Goal: Task Accomplishment & Management: Complete application form

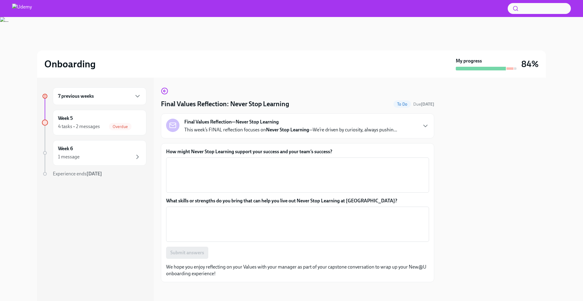
click at [227, 102] on h4 "Final Values Reflection: Never Stop Learning" at bounding box center [225, 104] width 128 height 9
drag, startPoint x: 227, startPoint y: 102, endPoint x: 270, endPoint y: 101, distance: 42.2
click at [270, 101] on h4 "Final Values Reflection: Never Stop Learning" at bounding box center [225, 104] width 128 height 9
click at [274, 103] on h4 "Final Values Reflection: Never Stop Learning" at bounding box center [225, 104] width 128 height 9
drag, startPoint x: 274, startPoint y: 103, endPoint x: 233, endPoint y: 105, distance: 41.1
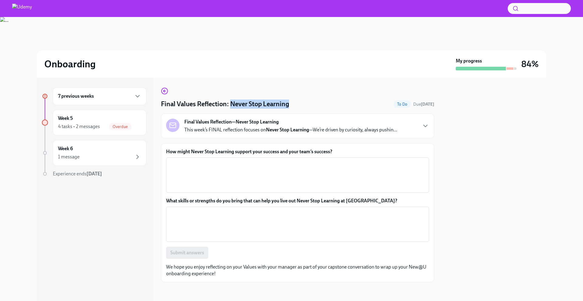
click at [233, 105] on h4 "Final Values Reflection: Never Stop Learning" at bounding box center [225, 104] width 128 height 9
click at [229, 104] on h4 "Final Values Reflection: Never Stop Learning" at bounding box center [225, 104] width 128 height 9
click at [228, 105] on h4 "Final Values Reflection: Never Stop Learning" at bounding box center [225, 104] width 128 height 9
drag, startPoint x: 228, startPoint y: 105, endPoint x: 285, endPoint y: 106, distance: 56.8
click at [285, 106] on h4 "Final Values Reflection: Never Stop Learning" at bounding box center [225, 104] width 128 height 9
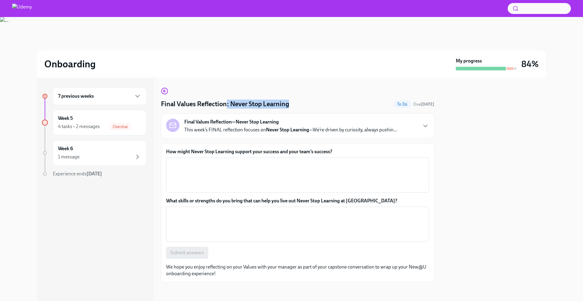
click at [221, 149] on label "How might Never Stop Learning support your success and your team’s success?" at bounding box center [297, 152] width 263 height 7
click at [221, 161] on textarea "How might Never Stop Learning support your success and your team’s success?" at bounding box center [298, 175] width 256 height 29
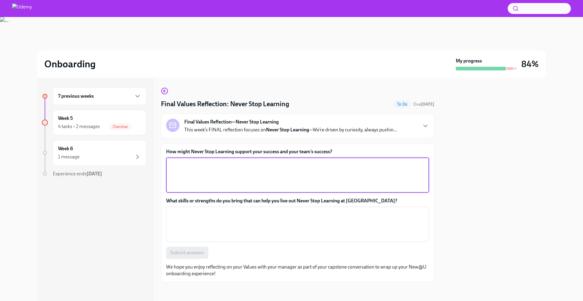
click at [207, 150] on label "How might Never Stop Learning support your success and your team’s success?" at bounding box center [297, 152] width 263 height 7
click at [207, 161] on textarea "How might Never Stop Learning support your success and your team’s success?" at bounding box center [298, 175] width 256 height 29
click at [251, 154] on label "How might Never Stop Learning support your success and your team’s success?" at bounding box center [297, 152] width 263 height 7
click at [251, 161] on textarea "How might Never Stop Learning support your success and your team’s success?" at bounding box center [298, 175] width 256 height 29
click at [265, 150] on label "How might Never Stop Learning support your success and your team’s success?" at bounding box center [297, 152] width 263 height 7
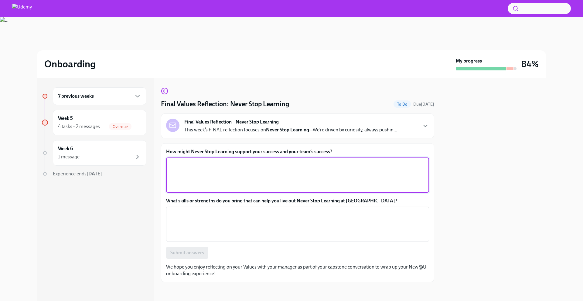
click at [265, 161] on textarea "How might Never Stop Learning support your success and your team’s success?" at bounding box center [298, 175] width 256 height 29
click at [265, 150] on label "How might Never Stop Learning support your success and your team’s success?" at bounding box center [297, 152] width 263 height 7
click at [265, 161] on textarea "How might Never Stop Learning support your success and your team’s success?" at bounding box center [298, 175] width 256 height 29
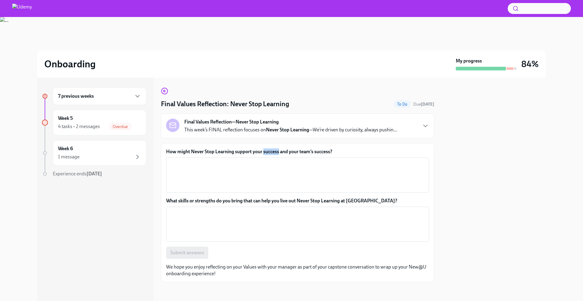
click at [265, 150] on label "How might Never Stop Learning support your success and your team’s success?" at bounding box center [297, 152] width 263 height 7
click at [265, 161] on textarea "How might Never Stop Learning support your success and your team’s success?" at bounding box center [298, 175] width 256 height 29
copy label "How might Never Stop Learning support your success and your team’s success?"
click at [190, 180] on textarea "How might Never Stop Learning support your success and your team’s success?" at bounding box center [298, 175] width 256 height 29
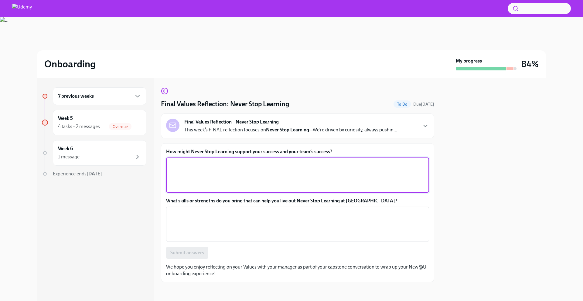
click at [204, 173] on textarea "How might Never Stop Learning support your success and your team’s success?" at bounding box center [298, 175] width 256 height 29
paste textarea "Never stop learning would help me grow my skills, adapt to new challenges, shar…"
type textarea "Never stop learning would help me grow my skills, adapt to new challenges, shar…"
click at [215, 201] on label "What skills or strengths do you bring that can help you live out Never Stop Lea…" at bounding box center [297, 201] width 263 height 7
click at [215, 210] on textarea "What skills or strengths do you bring that can help you live out Never Stop Lea…" at bounding box center [298, 224] width 256 height 29
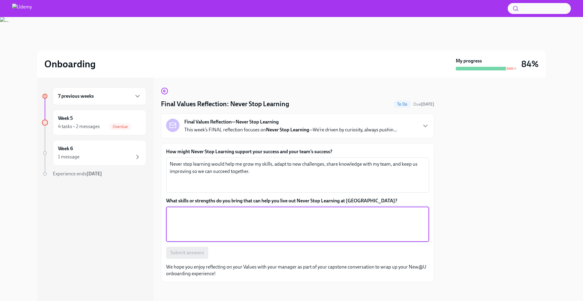
click at [215, 201] on label "What skills or strengths do you bring that can help you live out Never Stop Lea…" at bounding box center [297, 201] width 263 height 7
click at [215, 210] on textarea "What skills or strengths do you bring that can help you live out Never Stop Lea…" at bounding box center [298, 224] width 256 height 29
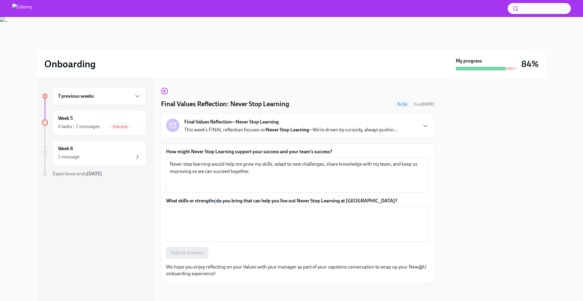
click at [215, 201] on label "What skills or strengths do you bring that can help you live out Never Stop Lea…" at bounding box center [297, 201] width 263 height 7
click at [215, 210] on textarea "What skills or strengths do you bring that can help you live out Never Stop Lea…" at bounding box center [298, 224] width 256 height 29
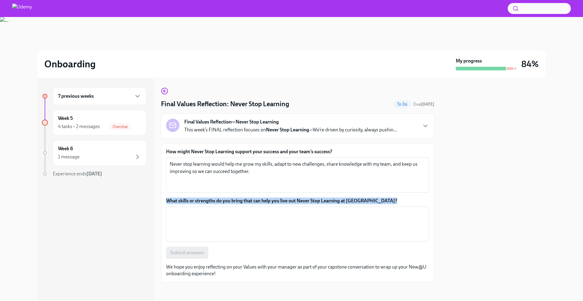
copy label "What skills or strengths do you bring that can help you live out Never Stop Lea…"
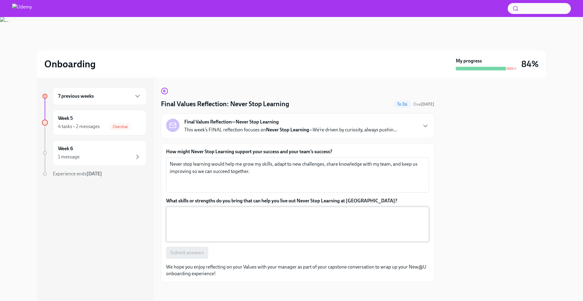
click at [194, 227] on textarea "What skills or strengths do you bring that can help you live out Never Stop Lea…" at bounding box center [298, 224] width 256 height 29
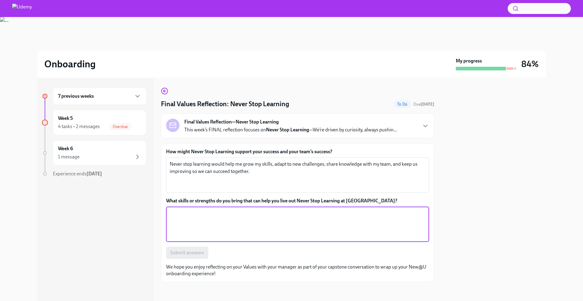
paste textarea "I bring curiosity, openness to feedback, adaptability, and a growth mindset, wh…"
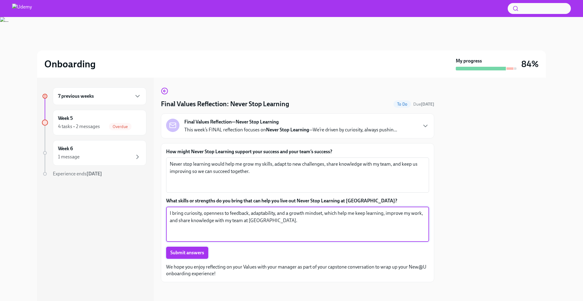
type textarea "I bring curiosity, openness to feedback, adaptability, and a growth mindset, wh…"
click at [182, 252] on span "Submit answers" at bounding box center [187, 253] width 34 height 6
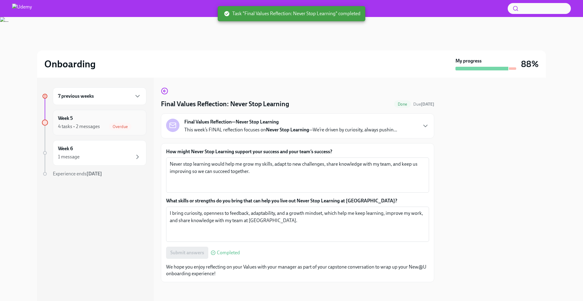
click at [79, 127] on div "4 tasks • 2 messages" at bounding box center [79, 126] width 42 height 7
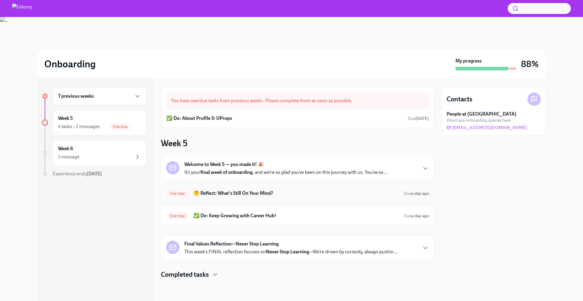
click at [268, 195] on h6 "🤔 Reflect: What's Still On Your Mind?" at bounding box center [296, 193] width 206 height 7
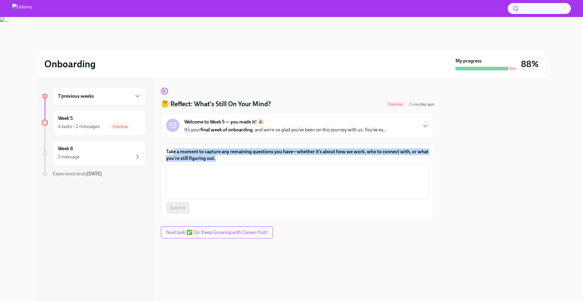
drag, startPoint x: 242, startPoint y: 158, endPoint x: 173, endPoint y: 152, distance: 69.2
click at [173, 152] on label "Take a moment to capture any remaining questions you have—whether it’s about ho…" at bounding box center [297, 155] width 263 height 13
click at [173, 167] on textarea "Take a moment to capture any remaining questions you have—whether it’s about ho…" at bounding box center [298, 181] width 256 height 29
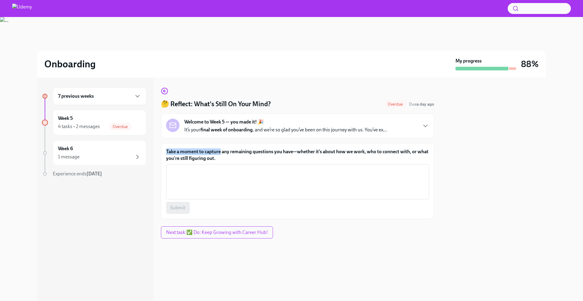
drag, startPoint x: 173, startPoint y: 152, endPoint x: 218, endPoint y: 154, distance: 44.7
click at [218, 154] on label "Take a moment to capture any remaining questions you have—whether it’s about ho…" at bounding box center [297, 155] width 263 height 13
click at [218, 167] on textarea "Take a moment to capture any remaining questions you have—whether it’s about ho…" at bounding box center [298, 181] width 256 height 29
click at [218, 154] on label "Take a moment to capture any remaining questions you have—whether it’s about ho…" at bounding box center [297, 155] width 263 height 13
click at [218, 167] on textarea "Take a moment to capture any remaining questions you have—whether it’s about ho…" at bounding box center [298, 181] width 256 height 29
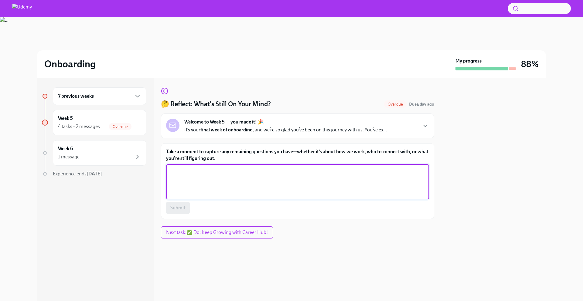
click at [218, 154] on label "Take a moment to capture any remaining questions you have—whether it’s about ho…" at bounding box center [297, 155] width 263 height 13
click at [218, 167] on textarea "Take a moment to capture any remaining questions you have—whether it’s about ho…" at bounding box center [298, 181] width 256 height 29
click at [218, 154] on label "Take a moment to capture any remaining questions you have—whether it’s about ho…" at bounding box center [297, 155] width 263 height 13
click at [218, 167] on textarea "Take a moment to capture any remaining questions you have—whether it’s about ho…" at bounding box center [298, 181] width 256 height 29
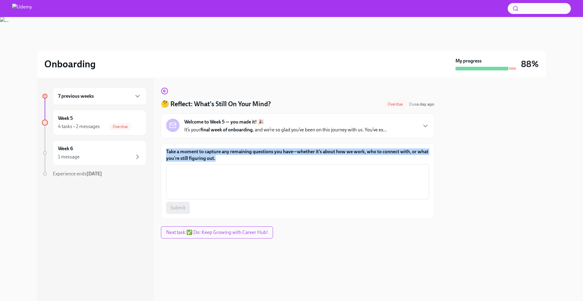
click at [218, 154] on label "Take a moment to capture any remaining questions you have—whether it’s about ho…" at bounding box center [297, 155] width 263 height 13
click at [218, 167] on textarea "Take a moment to capture any remaining questions you have—whether it’s about ho…" at bounding box center [298, 181] width 256 height 29
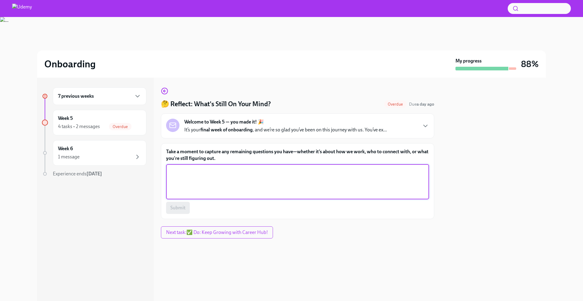
click at [218, 154] on label "Take a moment to capture any remaining questions you have—whether it’s about ho…" at bounding box center [297, 155] width 263 height 13
click at [218, 167] on textarea "Take a moment to capture any remaining questions you have—whether it’s about ho…" at bounding box center [298, 181] width 256 height 29
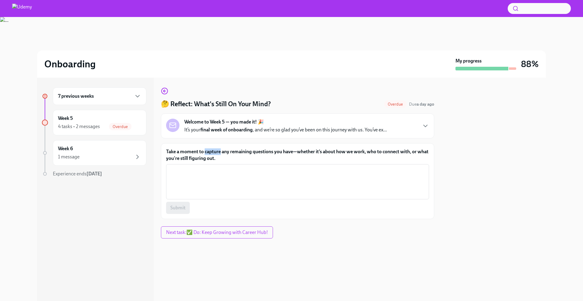
click at [218, 154] on label "Take a moment to capture any remaining questions you have—whether it’s about ho…" at bounding box center [297, 155] width 263 height 13
click at [218, 167] on textarea "Take a moment to capture any remaining questions you have—whether it’s about ho…" at bounding box center [298, 181] width 256 height 29
click at [202, 178] on textarea "Take a moment to capture any remaining questions you have—whether it’s about ho…" at bounding box center [298, 181] width 256 height 29
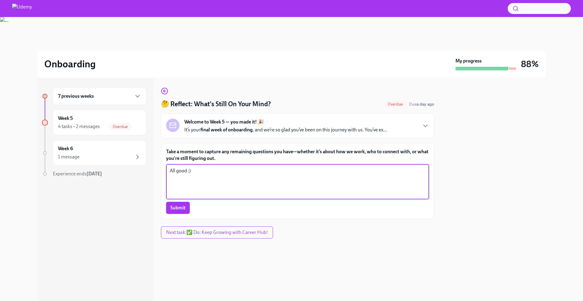
type textarea "All good :)"
click at [199, 154] on label "Take a moment to capture any remaining questions you have—whether it’s about ho…" at bounding box center [297, 155] width 263 height 13
click at [199, 167] on textarea "All good :)" at bounding box center [298, 181] width 256 height 29
click at [199, 154] on label "Take a moment to capture any remaining questions you have—whether it’s about ho…" at bounding box center [297, 155] width 263 height 13
click at [199, 167] on textarea "All good :)" at bounding box center [298, 181] width 256 height 29
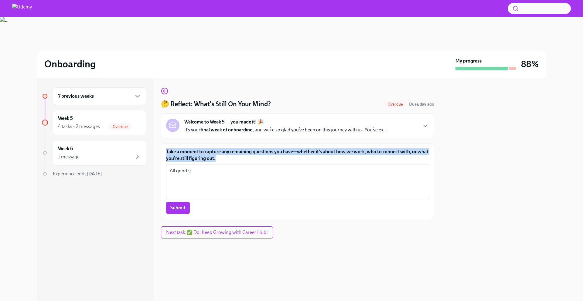
click at [199, 154] on label "Take a moment to capture any remaining questions you have—whether it’s about ho…" at bounding box center [297, 155] width 263 height 13
click at [199, 167] on textarea "All good :)" at bounding box center [298, 181] width 256 height 29
copy label "Take a moment to capture any remaining questions you have—whether it’s about ho…"
click at [177, 205] on span "Submit" at bounding box center [177, 208] width 15 height 6
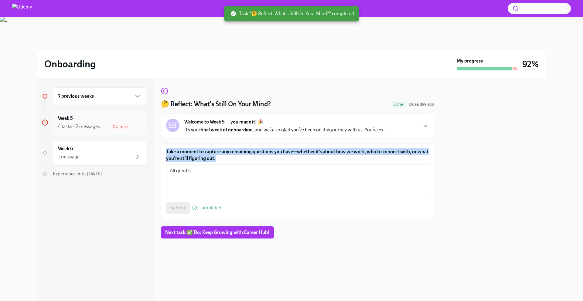
click at [96, 121] on div "Week 5 4 tasks • 2 messages Overdue" at bounding box center [99, 122] width 83 height 15
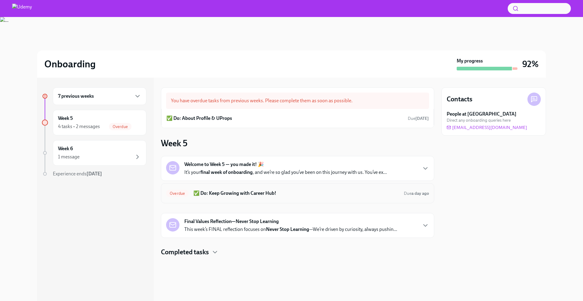
click at [227, 192] on h6 "✅ Do: Keep Growing with Career Hub!" at bounding box center [296, 193] width 206 height 7
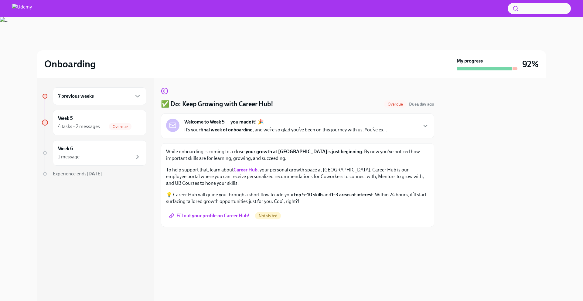
click at [188, 154] on p "While onboarding is coming to a close, your growth at [GEOGRAPHIC_DATA] is just…" at bounding box center [297, 155] width 263 height 13
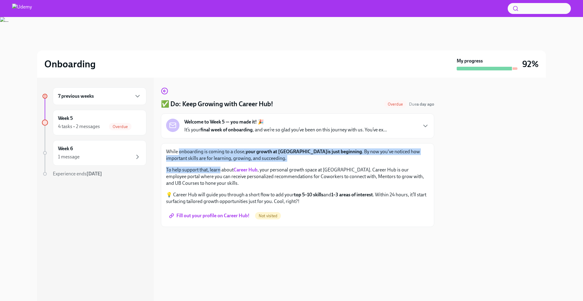
drag, startPoint x: 188, startPoint y: 154, endPoint x: 212, endPoint y: 169, distance: 28.5
click at [212, 169] on div "While onboarding is coming to a close, your growth at [GEOGRAPHIC_DATA] is just…" at bounding box center [297, 177] width 263 height 56
click at [212, 169] on p "To help support that, learn about Career Hub , your personal growth space at [G…" at bounding box center [297, 177] width 263 height 20
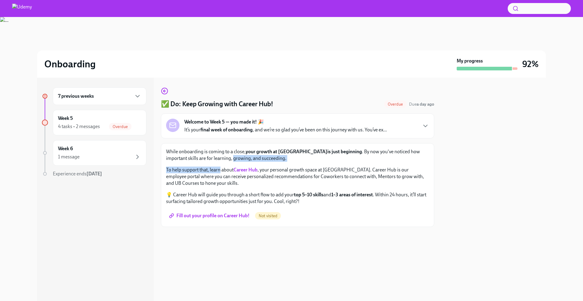
drag, startPoint x: 212, startPoint y: 169, endPoint x: 193, endPoint y: 156, distance: 23.3
click at [193, 156] on div "While onboarding is coming to a close, your growth at [GEOGRAPHIC_DATA] is just…" at bounding box center [297, 177] width 263 height 56
click at [193, 156] on p "While onboarding is coming to a close, your growth at [GEOGRAPHIC_DATA] is just…" at bounding box center [297, 155] width 263 height 13
drag, startPoint x: 193, startPoint y: 156, endPoint x: 204, endPoint y: 169, distance: 16.6
click at [204, 169] on div "While onboarding is coming to a close, your growth at [GEOGRAPHIC_DATA] is just…" at bounding box center [297, 177] width 263 height 56
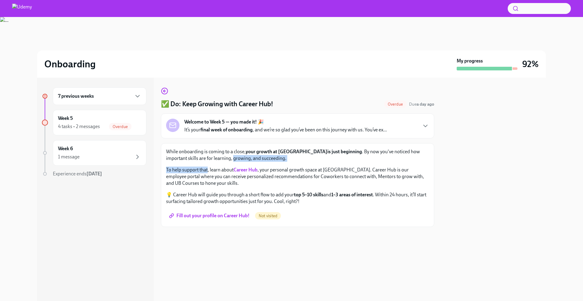
click at [204, 169] on p "To help support that, learn about Career Hub , your personal growth space at [G…" at bounding box center [297, 177] width 263 height 20
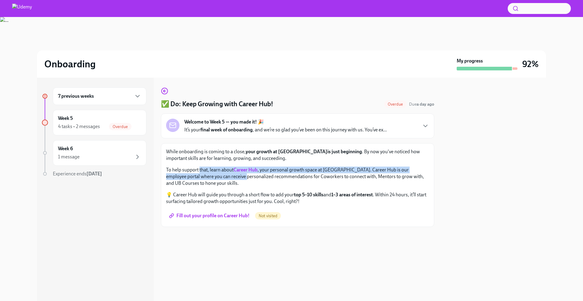
drag, startPoint x: 204, startPoint y: 169, endPoint x: 210, endPoint y: 177, distance: 10.6
click at [210, 177] on p "To help support that, learn about Career Hub , your personal growth space at [G…" at bounding box center [297, 177] width 263 height 20
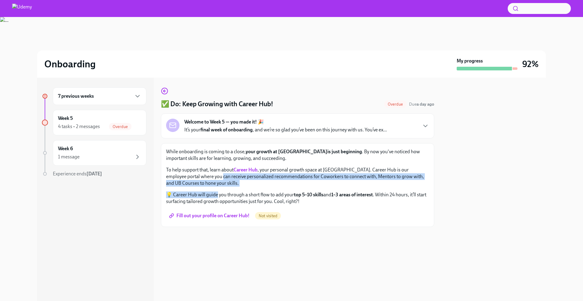
drag, startPoint x: 210, startPoint y: 177, endPoint x: 214, endPoint y: 197, distance: 19.9
click at [214, 197] on div "While onboarding is coming to a close, your growth at [GEOGRAPHIC_DATA] is just…" at bounding box center [297, 177] width 263 height 56
click at [216, 213] on span "Fill out your profile on Career Hub!" at bounding box center [209, 216] width 79 height 6
